Goal: Task Accomplishment & Management: Manage account settings

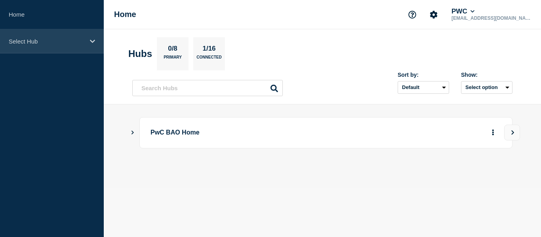
click at [77, 43] on p "Select Hub" at bounding box center [47, 41] width 76 height 7
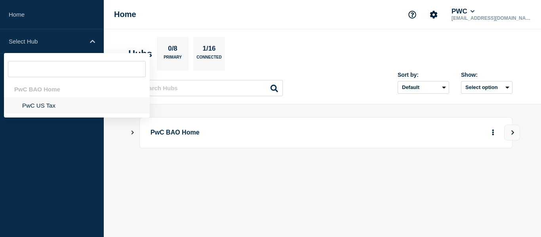
click at [43, 105] on li "PwC US Tax" at bounding box center [77, 105] width 146 height 16
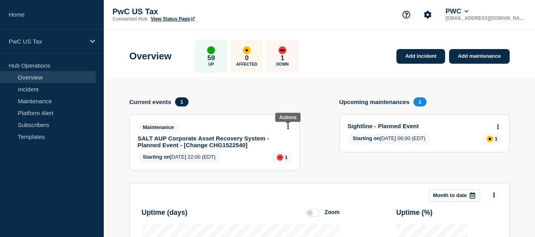
click at [286, 127] on button at bounding box center [288, 127] width 7 height 7
click at [274, 156] on link "Edit maintenance" at bounding box center [286, 156] width 43 height 6
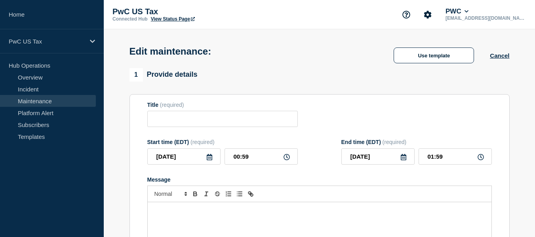
type input "SALT AUP Corporate Asset Recovery System - Planned Event - [Change CHG1522540]"
type input "[DATE]"
type input "22:00"
type input "13:00"
checkbox input "false"
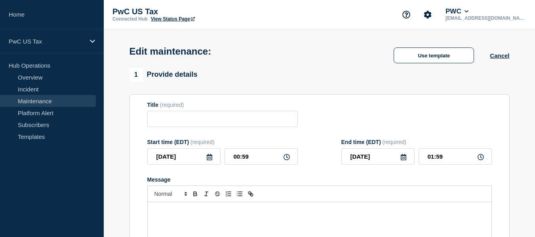
checkbox input "true"
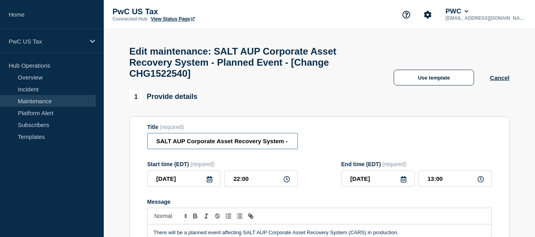
click at [287, 149] on input "SALT AUP Corporate Asset Recovery System - Planned Event - [Change CHG1522540]" at bounding box center [222, 141] width 150 height 16
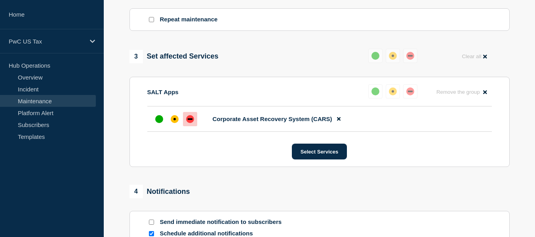
scroll to position [379, 0]
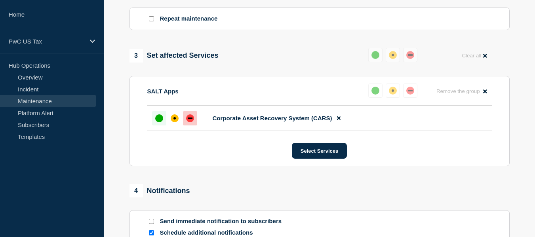
type input "SALT AUP Corporate Asset Recovery System - Planned Event - [Change CHG1522540] …"
click at [159, 126] on div at bounding box center [159, 118] width 14 height 14
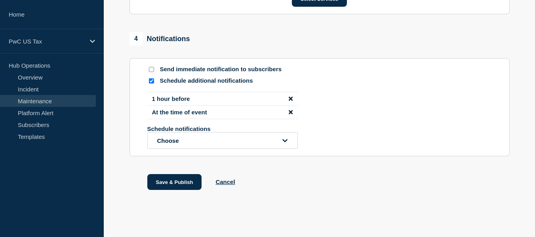
scroll to position [542, 0]
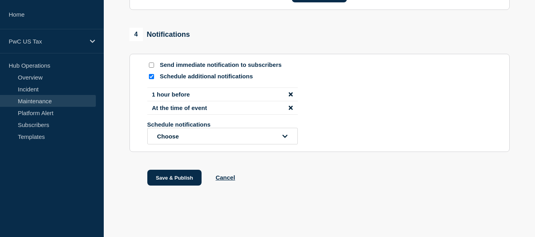
click at [149, 66] on input "Send immediate notification to subscribers" at bounding box center [151, 65] width 5 height 5
checkbox input "true"
click at [291, 92] on icon "disable notification 1 hour before" at bounding box center [291, 94] width 4 height 6
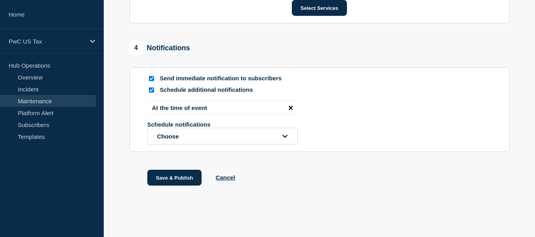
scroll to position [528, 0]
click at [288, 108] on li "At the time of event" at bounding box center [222, 108] width 150 height 14
click at [291, 108] on icon "disable notification At the time of event" at bounding box center [291, 108] width 4 height 4
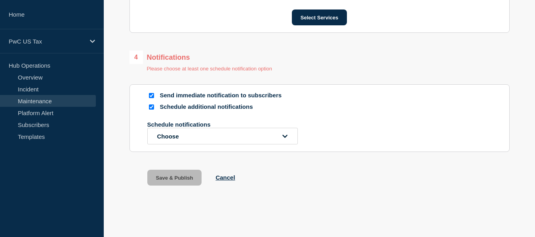
click at [152, 108] on input "Schedule additional notifications" at bounding box center [151, 107] width 5 height 5
checkbox input "false"
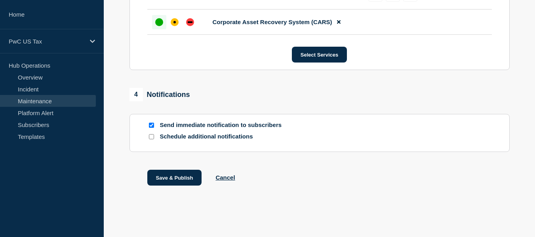
scroll to position [471, 0]
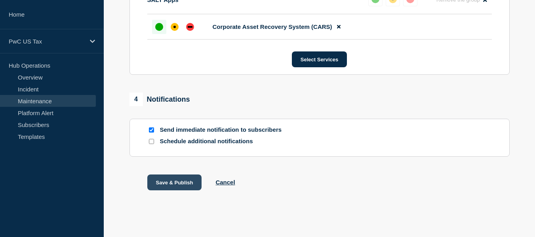
click at [185, 186] on button "Save & Publish" at bounding box center [174, 183] width 55 height 16
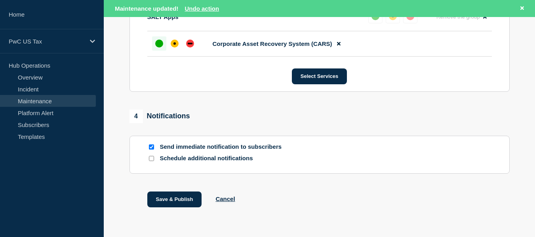
scroll to position [488, 0]
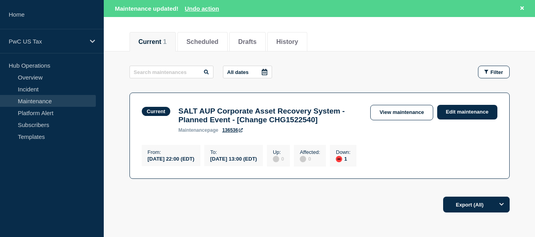
scroll to position [88, 0]
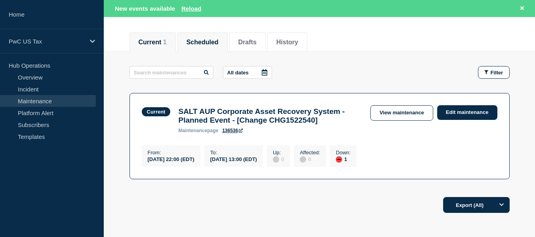
click at [228, 47] on li "Scheduled" at bounding box center [202, 41] width 50 height 19
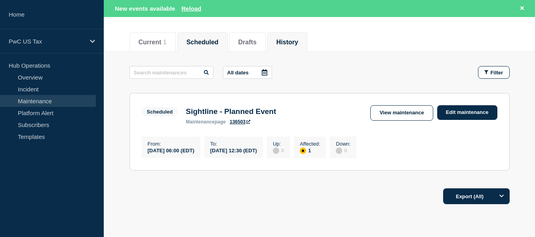
click at [290, 44] on button "History" at bounding box center [287, 42] width 22 height 7
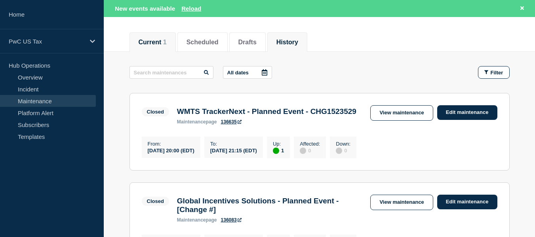
click at [172, 45] on li "Current 1" at bounding box center [152, 41] width 46 height 19
